Goal: Obtain resource: Download file/media

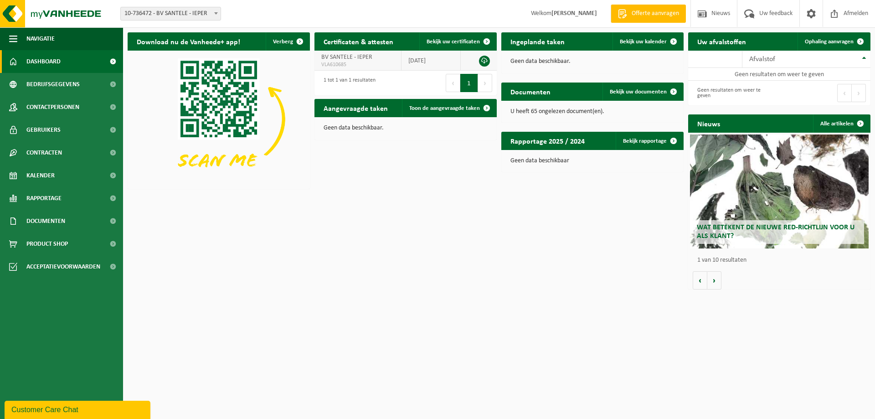
click at [371, 67] on span "VLA610685" at bounding box center [357, 64] width 73 height 7
click at [484, 61] on link at bounding box center [484, 61] width 11 height 11
click at [60, 224] on span "Documenten" at bounding box center [45, 221] width 39 height 23
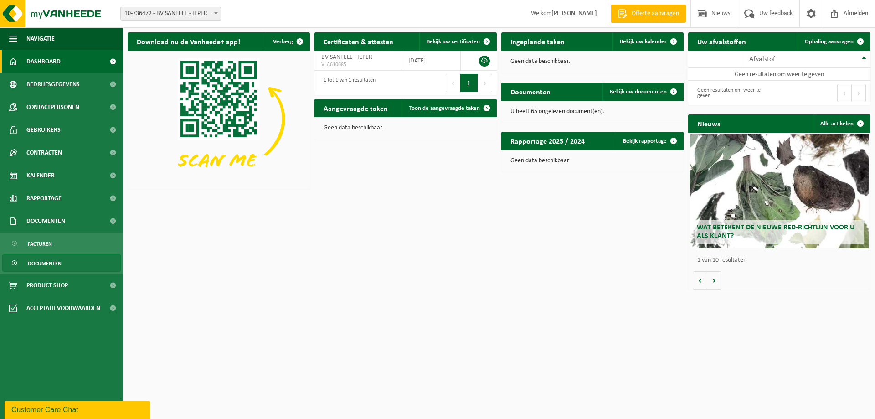
click at [44, 264] on span "Documenten" at bounding box center [45, 263] width 34 height 17
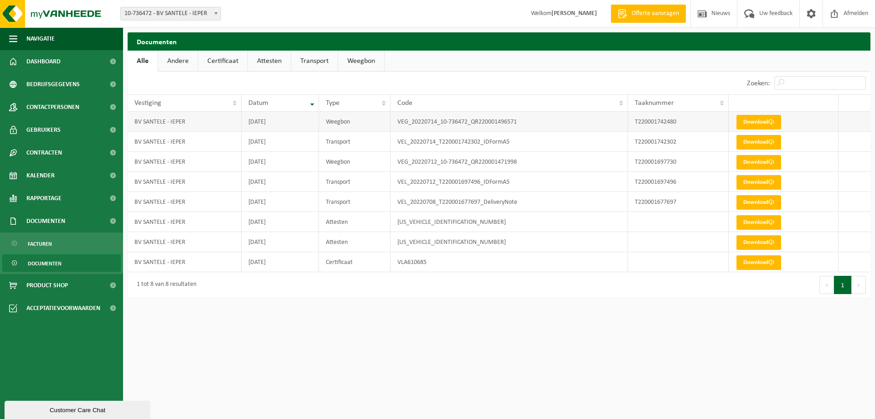
click at [428, 124] on td "VEG_20220714_10-736472_QR220001496571" at bounding box center [509, 122] width 237 height 20
click at [296, 229] on td "2019-11-15" at bounding box center [280, 222] width 77 height 20
click at [755, 227] on link "Download" at bounding box center [758, 222] width 45 height 15
click at [245, 240] on td "2019-10-11" at bounding box center [280, 242] width 77 height 20
click at [752, 244] on link "Download" at bounding box center [758, 242] width 45 height 15
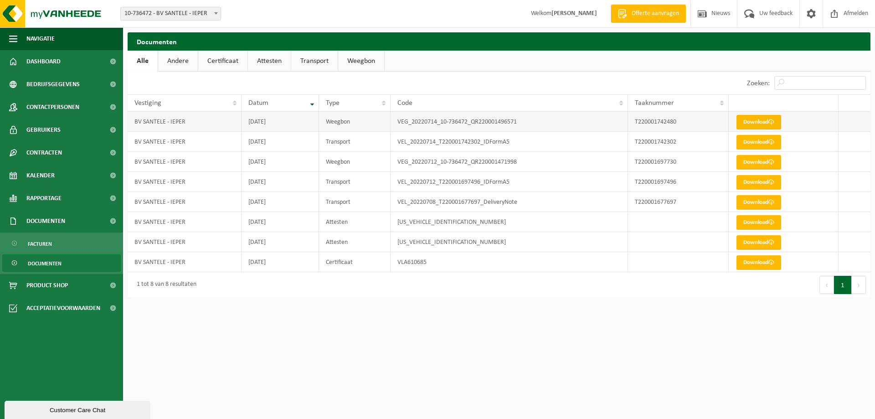
click at [757, 124] on link "Download" at bounding box center [758, 122] width 45 height 15
click at [751, 124] on link "Download" at bounding box center [758, 122] width 45 height 15
click at [762, 142] on link "Download" at bounding box center [758, 142] width 45 height 15
click at [755, 261] on link "Download" at bounding box center [758, 262] width 45 height 15
click at [38, 200] on span "Rapportage" at bounding box center [43, 198] width 35 height 23
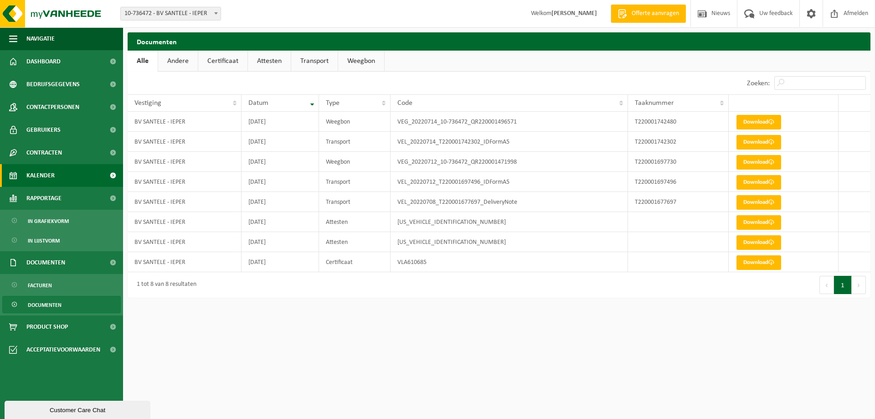
click at [41, 177] on span "Kalender" at bounding box center [40, 175] width 28 height 23
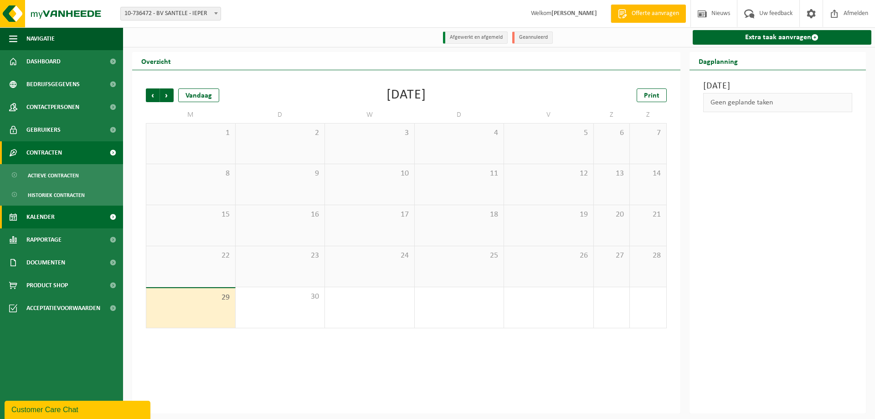
click at [49, 152] on span "Contracten" at bounding box center [44, 152] width 36 height 23
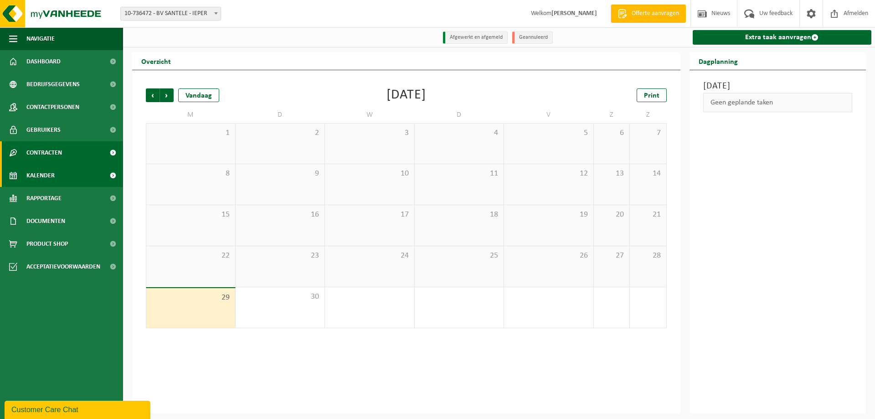
click at [49, 152] on span "Contracten" at bounding box center [44, 152] width 36 height 23
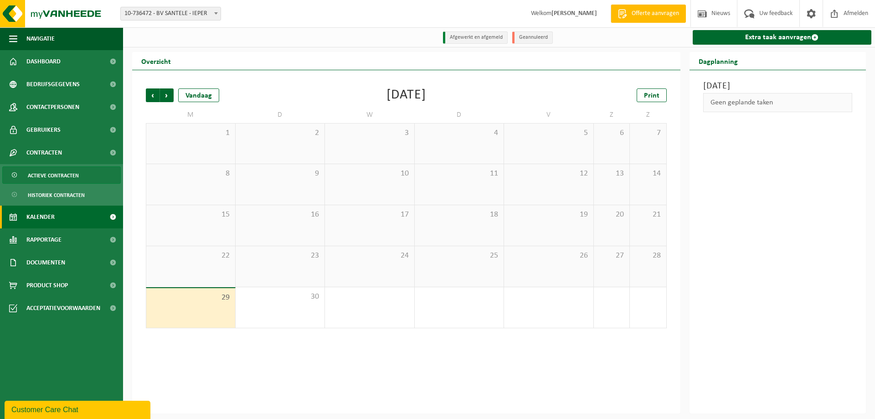
click at [49, 171] on span "Actieve contracten" at bounding box center [53, 175] width 51 height 17
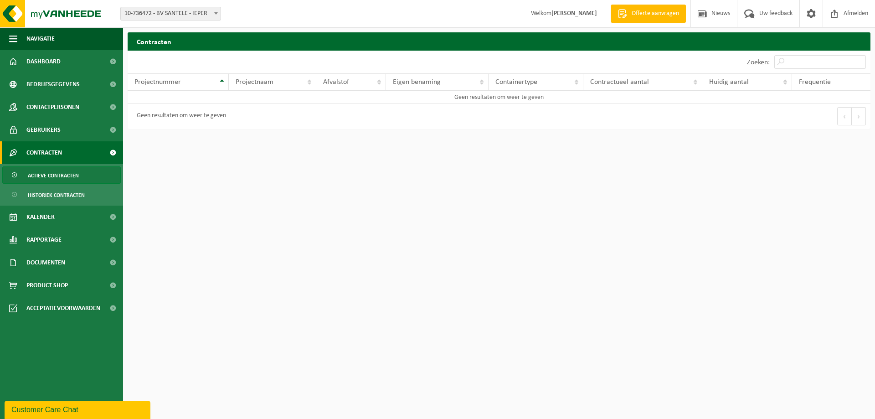
click at [59, 192] on span "Historiek contracten" at bounding box center [56, 194] width 57 height 17
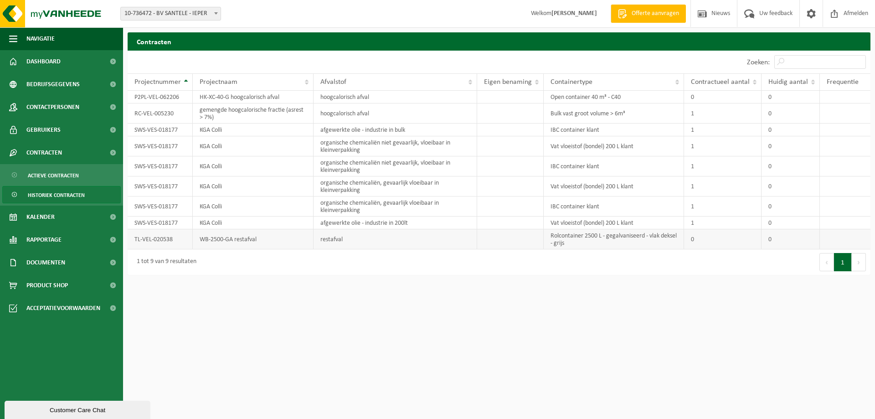
click at [352, 236] on td "restafval" at bounding box center [396, 239] width 164 height 20
click at [225, 239] on td "WB-2500-GA restafval" at bounding box center [253, 239] width 121 height 20
click at [328, 237] on td "restafval" at bounding box center [396, 239] width 164 height 20
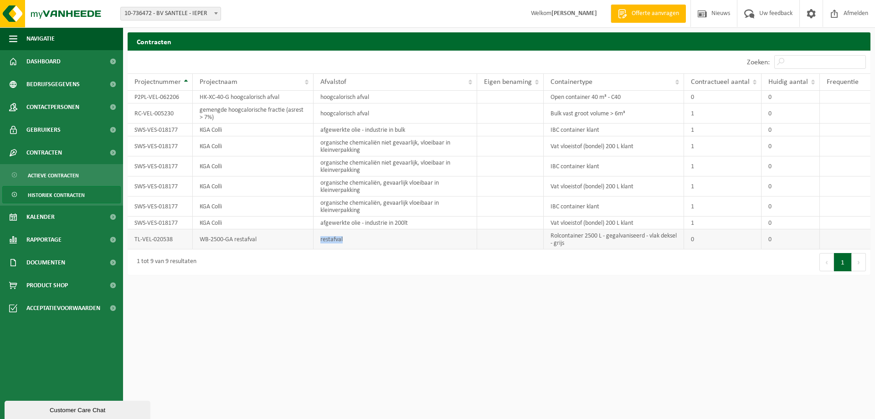
click at [328, 237] on td "restafval" at bounding box center [396, 239] width 164 height 20
drag, startPoint x: 561, startPoint y: 235, endPoint x: 610, endPoint y: 245, distance: 49.4
click at [610, 245] on td "Rolcontainer 2500 L - gegalvaniseerd - vlak deksel - grijs" at bounding box center [614, 239] width 140 height 20
drag, startPoint x: 200, startPoint y: 238, endPoint x: 282, endPoint y: 239, distance: 81.6
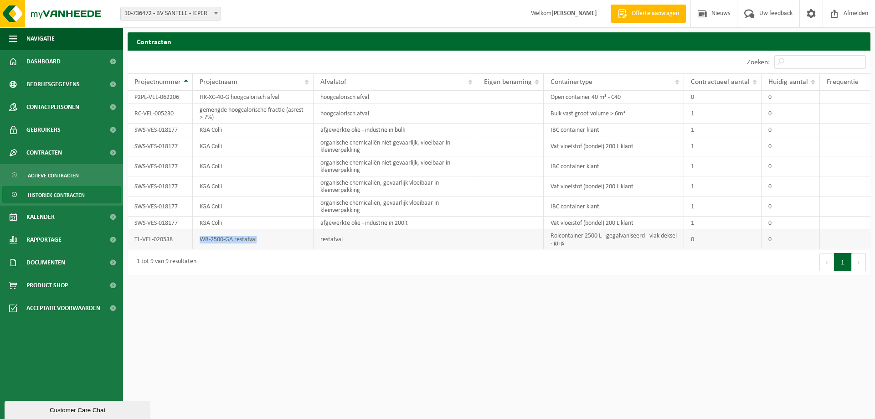
click at [282, 239] on td "WB-2500-GA restafval" at bounding box center [253, 239] width 121 height 20
drag, startPoint x: 200, startPoint y: 97, endPoint x: 474, endPoint y: 98, distance: 274.4
click at [474, 98] on tr "P2PL-VEL-062206 HK-XC-40-G hoogcalorisch afval hoogcalorisch afval Open contain…" at bounding box center [499, 97] width 743 height 13
click at [341, 132] on td "afgewerkte olie - industrie in bulk" at bounding box center [396, 130] width 164 height 13
click at [142, 116] on td "RC-VEL-005230" at bounding box center [160, 113] width 65 height 20
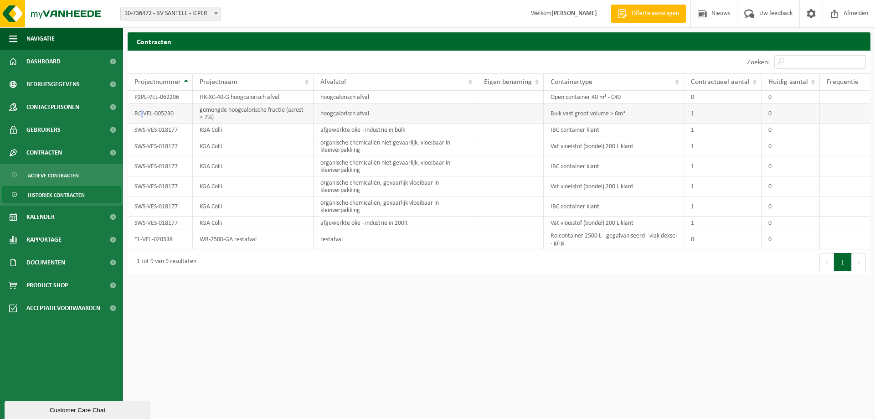
click at [142, 116] on td "RC-VEL-005230" at bounding box center [160, 113] width 65 height 20
click at [149, 220] on td "SWS-VES-018177" at bounding box center [160, 222] width 65 height 13
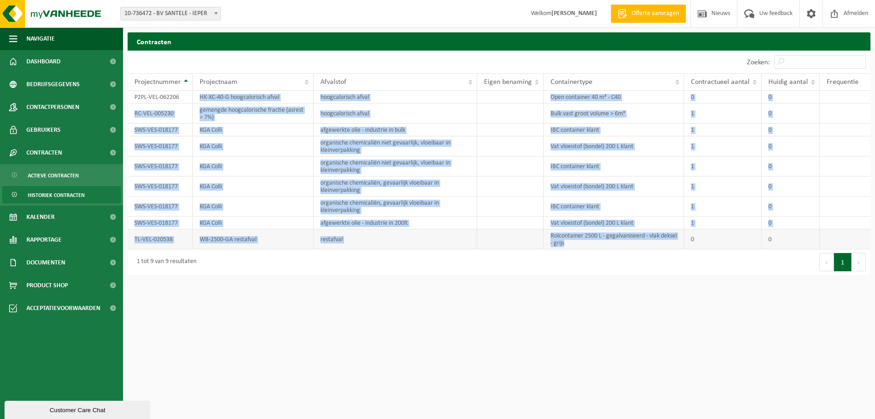
drag, startPoint x: 201, startPoint y: 98, endPoint x: 614, endPoint y: 246, distance: 439.2
click at [614, 246] on tbody "P2PL-VEL-062206 HK-XC-40-G hoogcalorisch afval hoogcalorisch afval Open contain…" at bounding box center [499, 170] width 743 height 159
click at [621, 238] on td "Rolcontainer 2500 L - gegalvaniseerd - vlak deksel - grijs" at bounding box center [614, 239] width 140 height 20
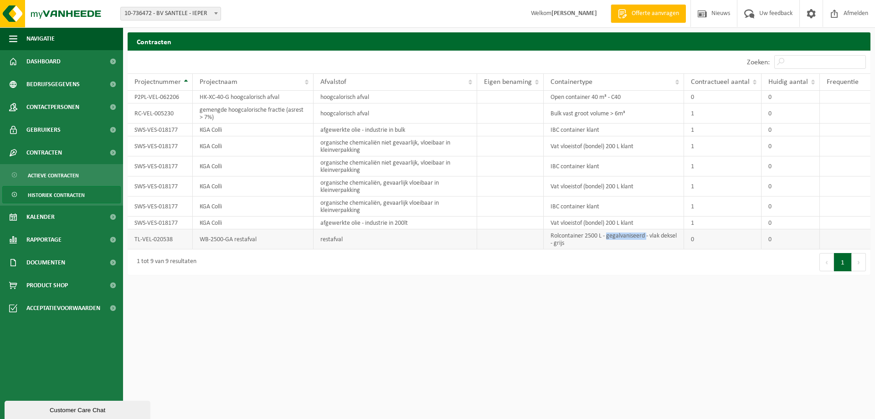
click at [621, 238] on td "Rolcontainer 2500 L - gegalvaniseerd - vlak deksel - grijs" at bounding box center [614, 239] width 140 height 20
click at [44, 86] on span "Bedrijfsgegevens" at bounding box center [52, 84] width 53 height 23
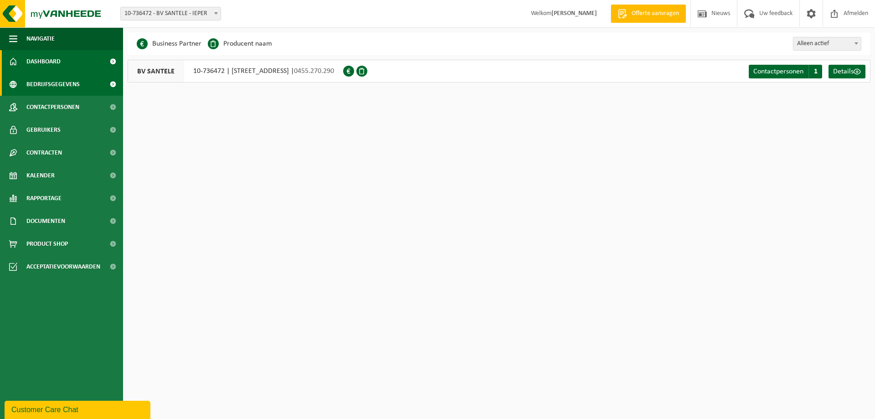
click at [34, 64] on span "Dashboard" at bounding box center [43, 61] width 34 height 23
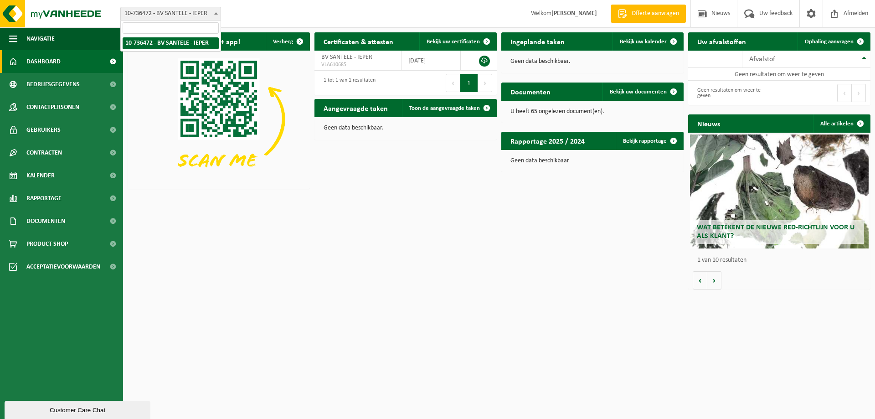
click at [199, 15] on span "10-736472 - BV SANTELE - IEPER" at bounding box center [171, 13] width 100 height 13
type input "c"
type input "cts-ieper"
click at [725, 206] on div "Wat betekent de nieuwe RED-richtlijn voor u als klant?" at bounding box center [779, 191] width 179 height 114
